Goal: Navigation & Orientation: Find specific page/section

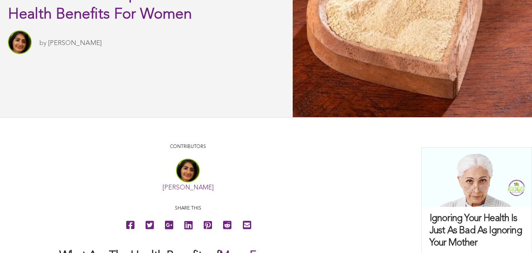
scroll to position [314, 0]
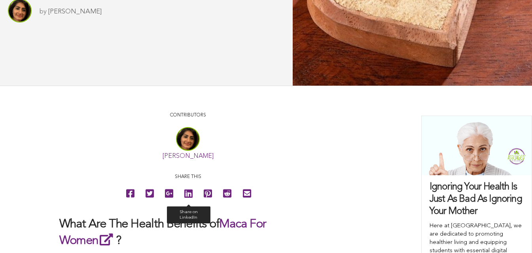
click at [184, 203] on icon at bounding box center [188, 194] width 8 height 18
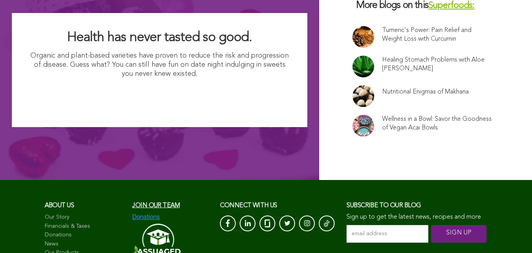
scroll to position [5369, 0]
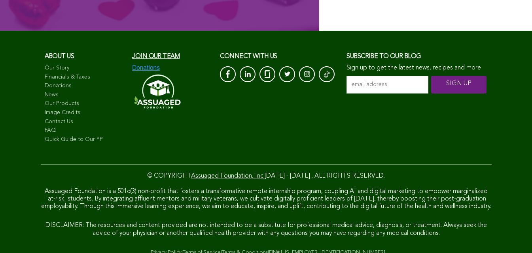
click at [48, 118] on link "Contact Us" at bounding box center [85, 122] width 80 height 8
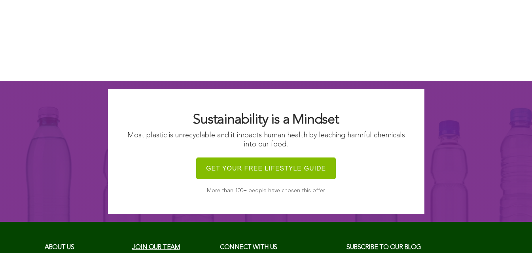
scroll to position [936, 0]
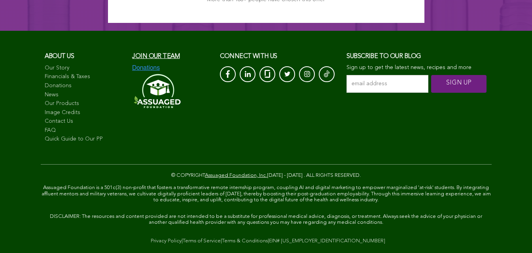
click at [45, 143] on link "Quick Guide to Our PP" at bounding box center [85, 140] width 80 height 8
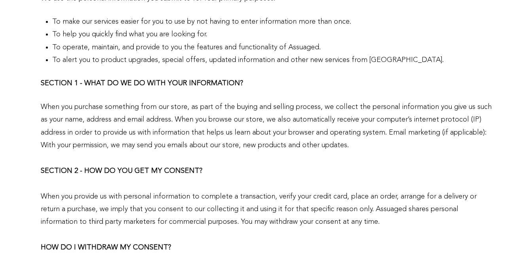
scroll to position [511, 0]
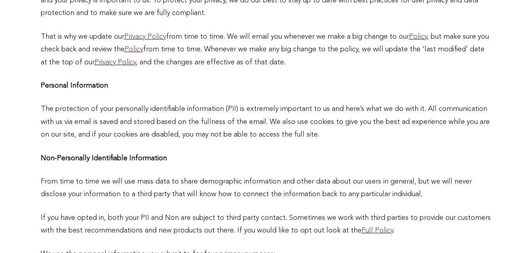
click at [409, 40] on link "Policy" at bounding box center [418, 36] width 18 height 7
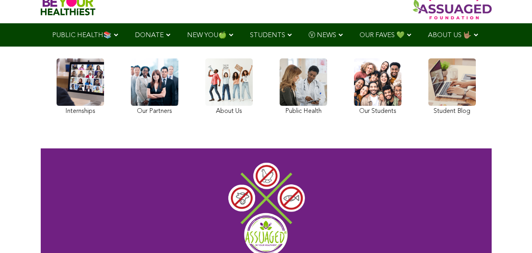
scroll to position [119, 0]
